Goal: Navigation & Orientation: Find specific page/section

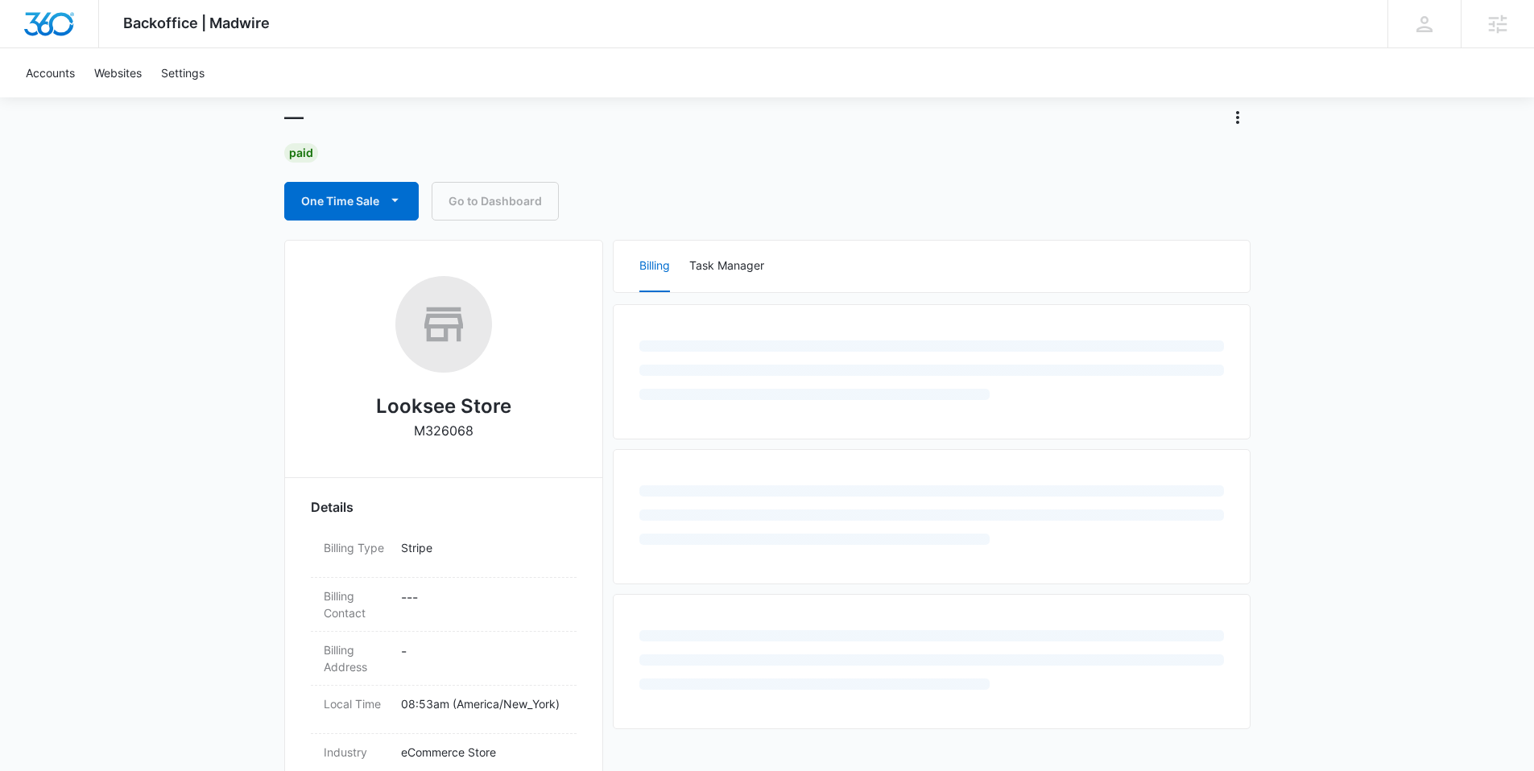
scroll to position [114, 0]
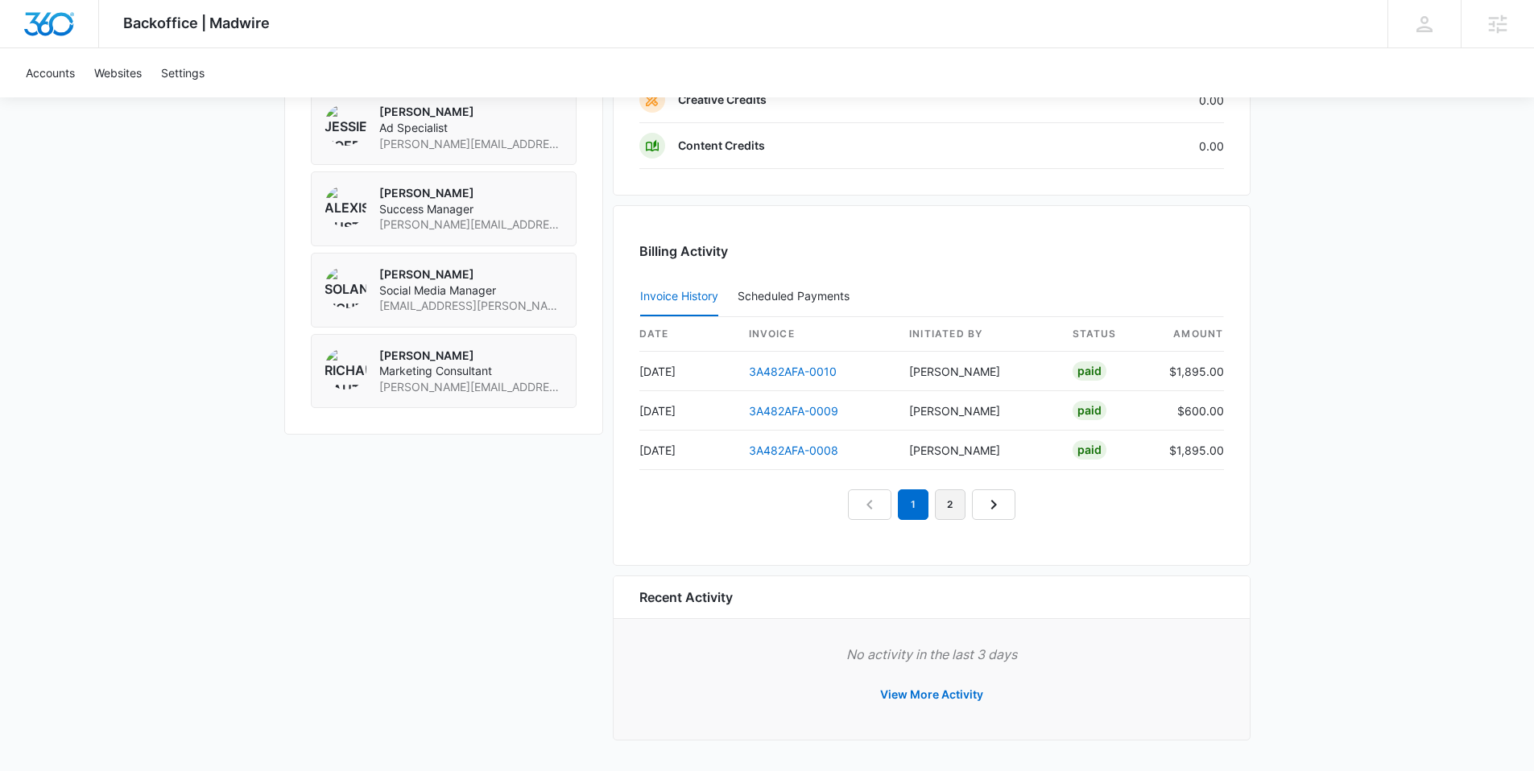
click at [959, 505] on link "2" at bounding box center [950, 504] width 31 height 31
click at [970, 506] on link "3" at bounding box center [968, 504] width 31 height 31
click at [986, 502] on link "4" at bounding box center [987, 504] width 31 height 31
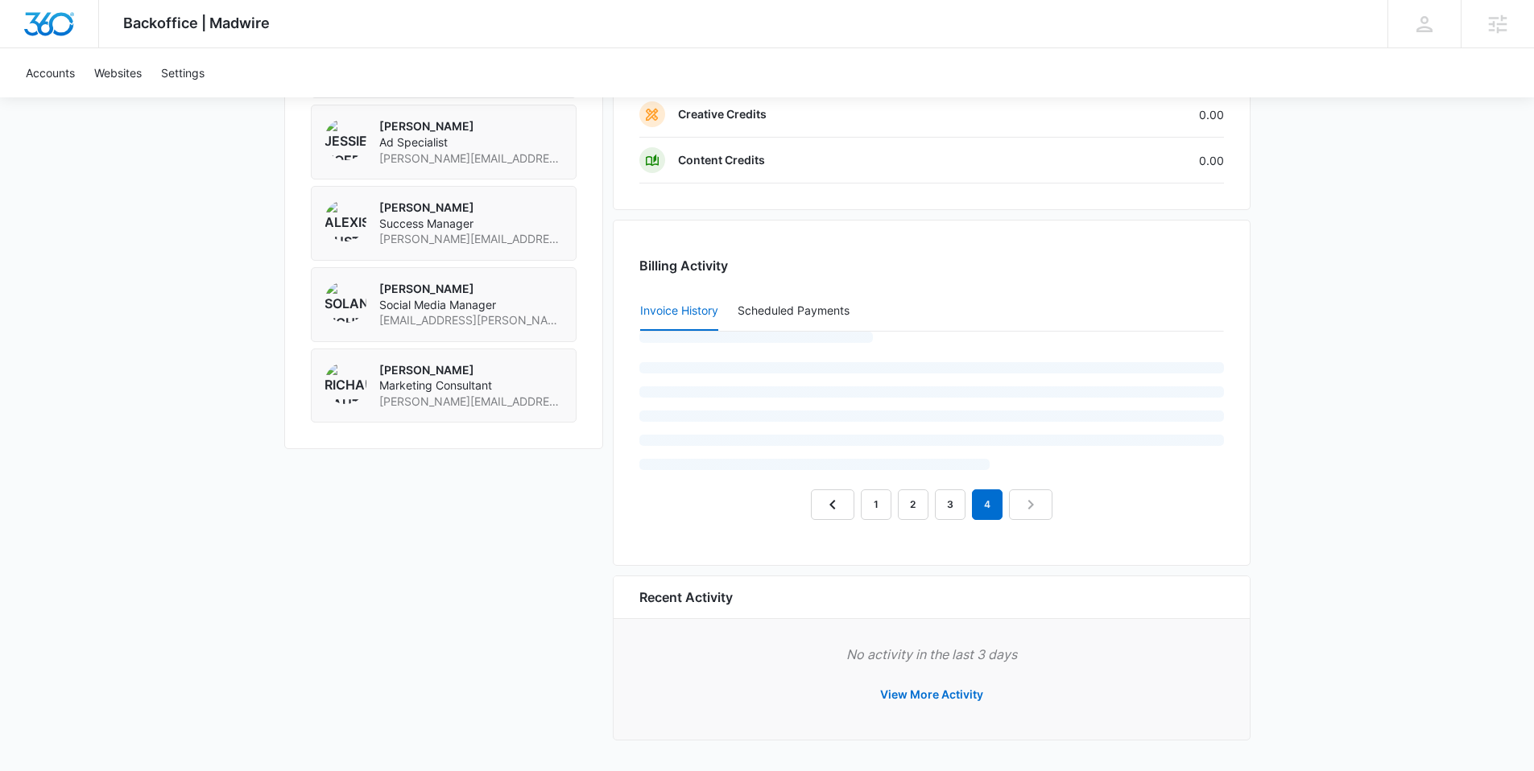
scroll to position [1365, 0]
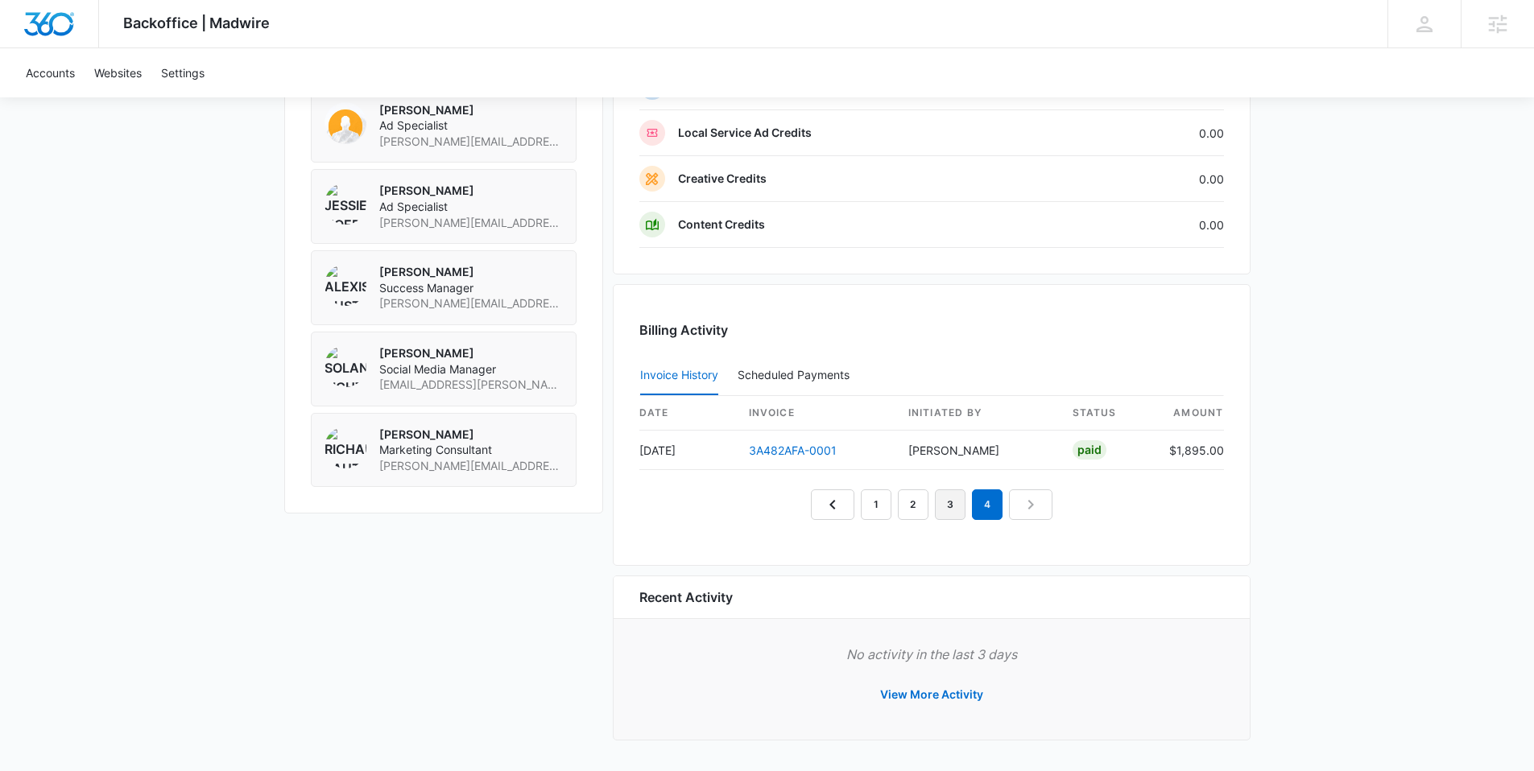
click at [954, 510] on link "3" at bounding box center [950, 504] width 31 height 31
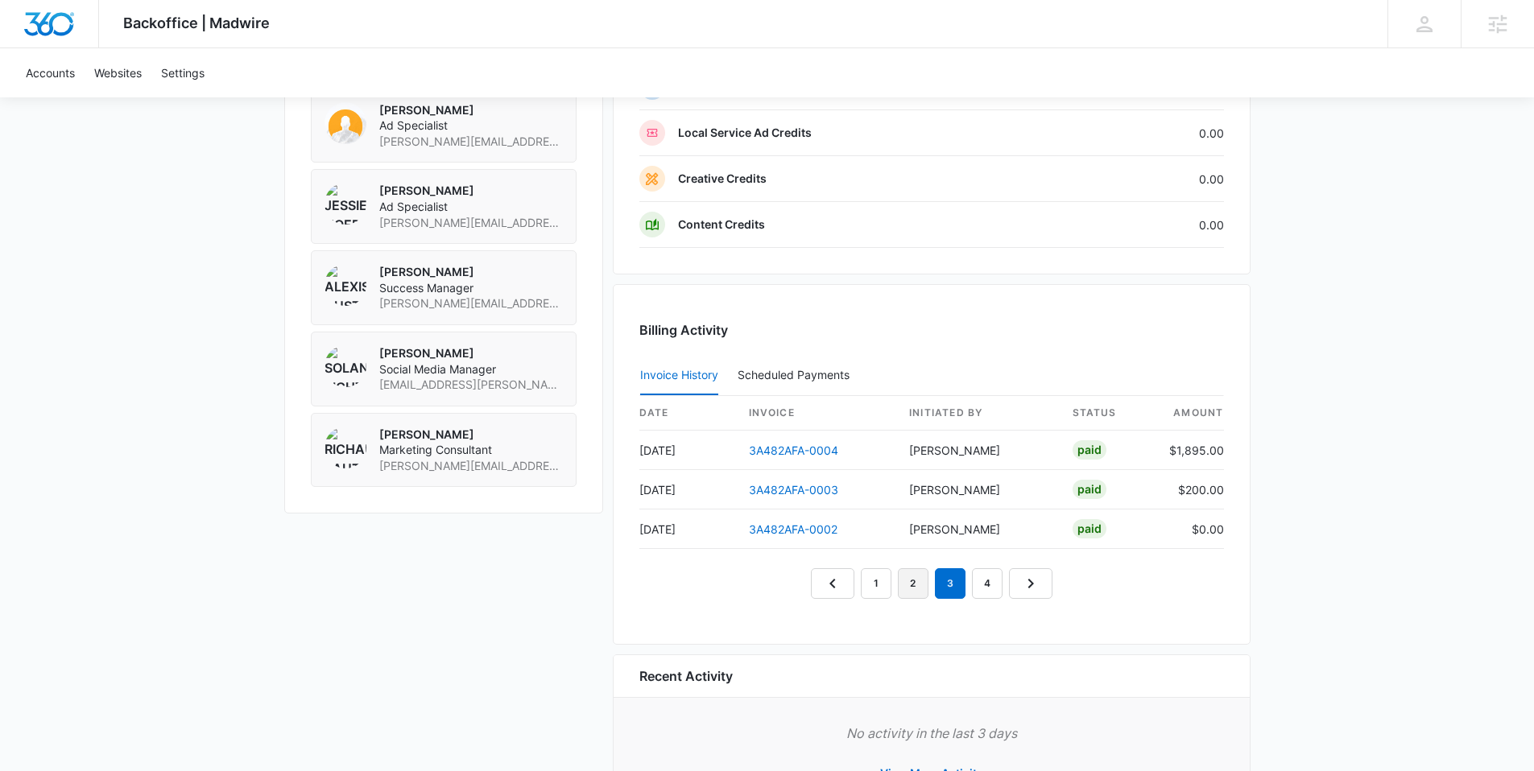
click at [914, 598] on link "2" at bounding box center [913, 583] width 31 height 31
click at [873, 594] on link "1" at bounding box center [876, 583] width 31 height 31
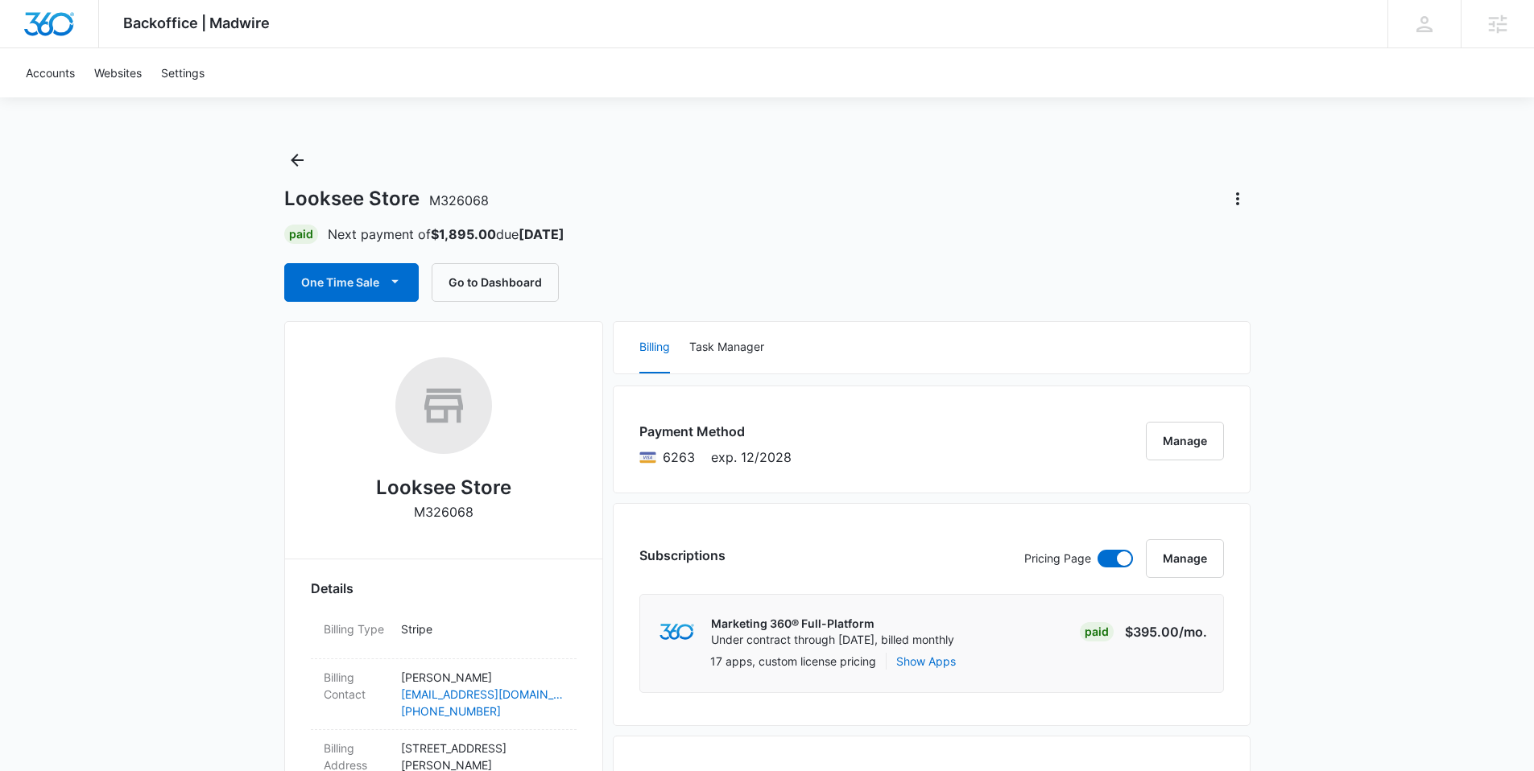
scroll to position [0, 0]
